Goal: Task Accomplishment & Management: Use online tool/utility

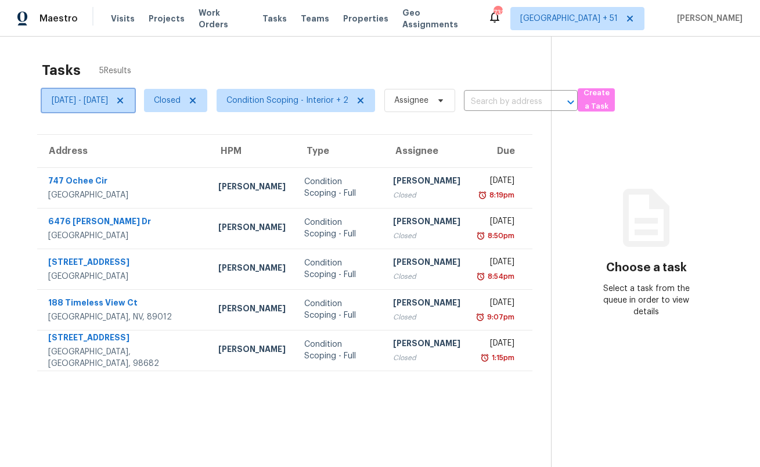
click at [123, 99] on icon at bounding box center [120, 101] width 6 height 6
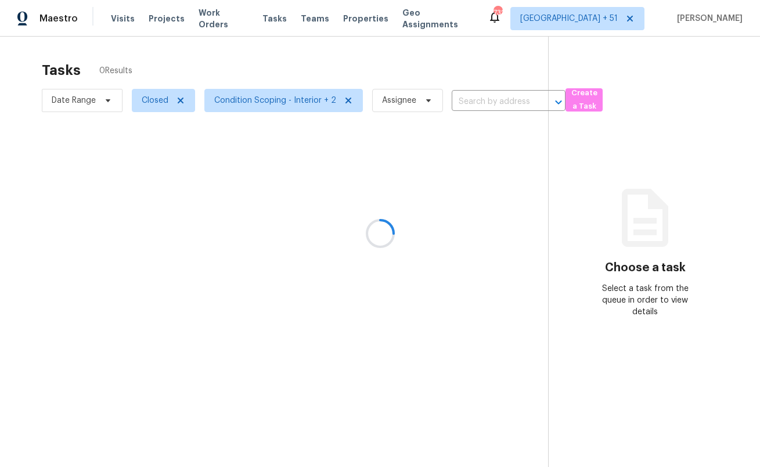
click at [180, 100] on div at bounding box center [380, 233] width 760 height 467
click at [182, 100] on div at bounding box center [380, 233] width 760 height 467
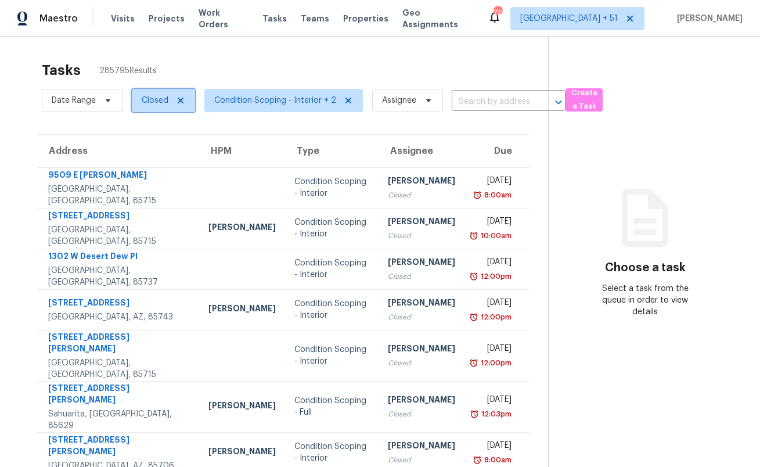
click at [182, 100] on icon at bounding box center [180, 100] width 9 height 9
click at [177, 101] on icon at bounding box center [179, 100] width 5 height 3
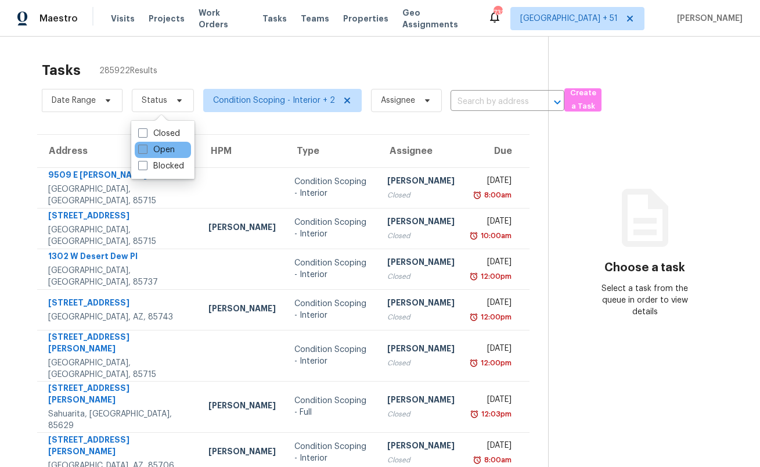
click at [162, 153] on label "Open" at bounding box center [156, 150] width 37 height 12
click at [146, 152] on input "Open" at bounding box center [142, 148] width 8 height 8
checkbox input "true"
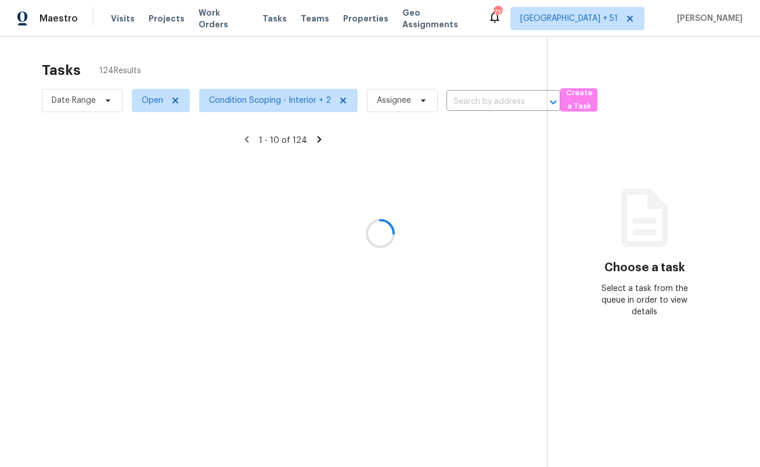
click at [245, 55] on div at bounding box center [380, 233] width 760 height 467
